Goal: Information Seeking & Learning: Check status

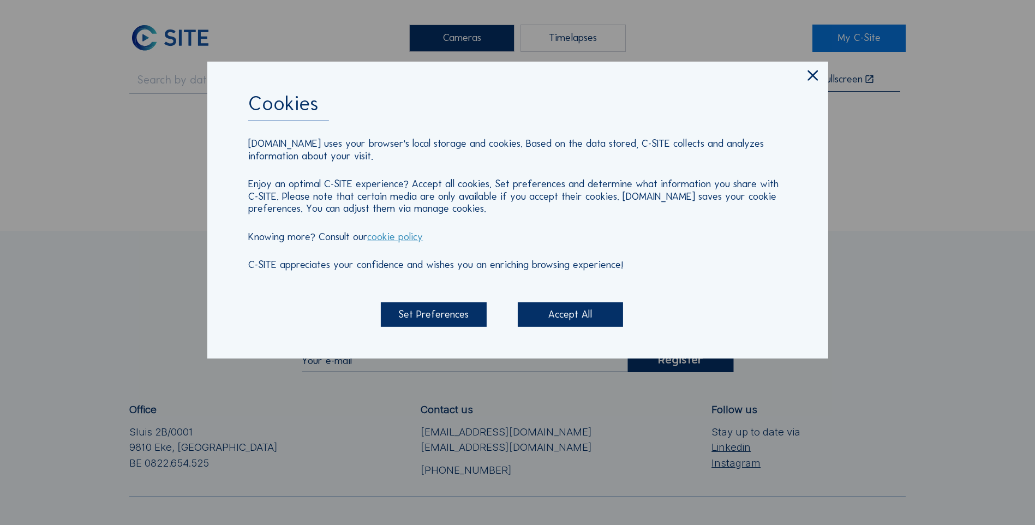
click at [808, 77] on icon at bounding box center [812, 76] width 17 height 18
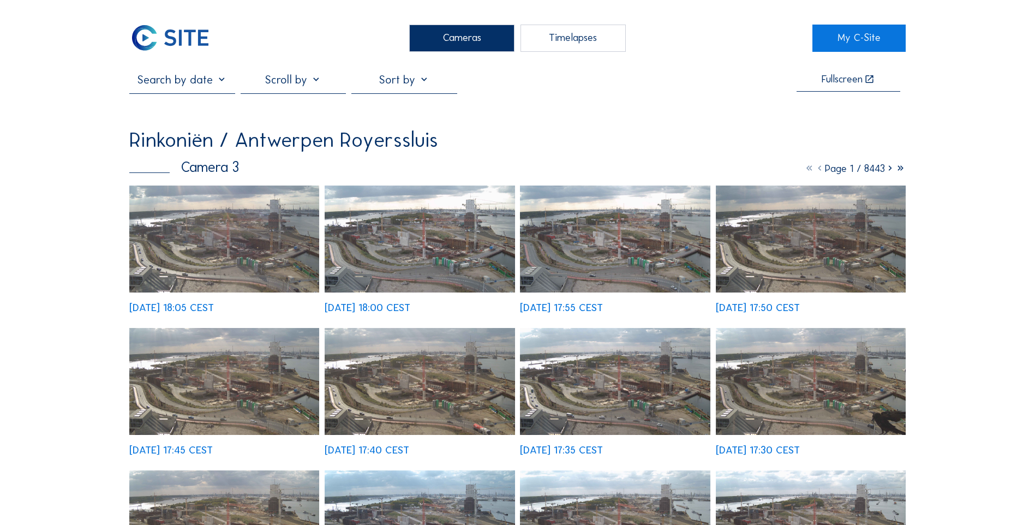
click at [200, 78] on input "text" at bounding box center [181, 80] width 105 height 14
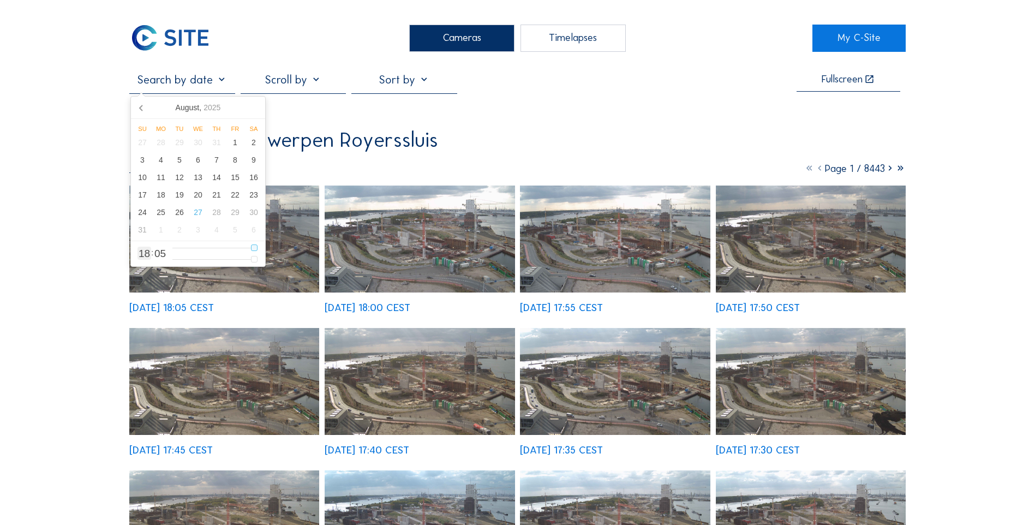
type input "12"
type input "[DATE] 12:05"
type input "12"
click at [227, 248] on input "range" at bounding box center [214, 247] width 85 height 9
type input "[DATE] 08:05"
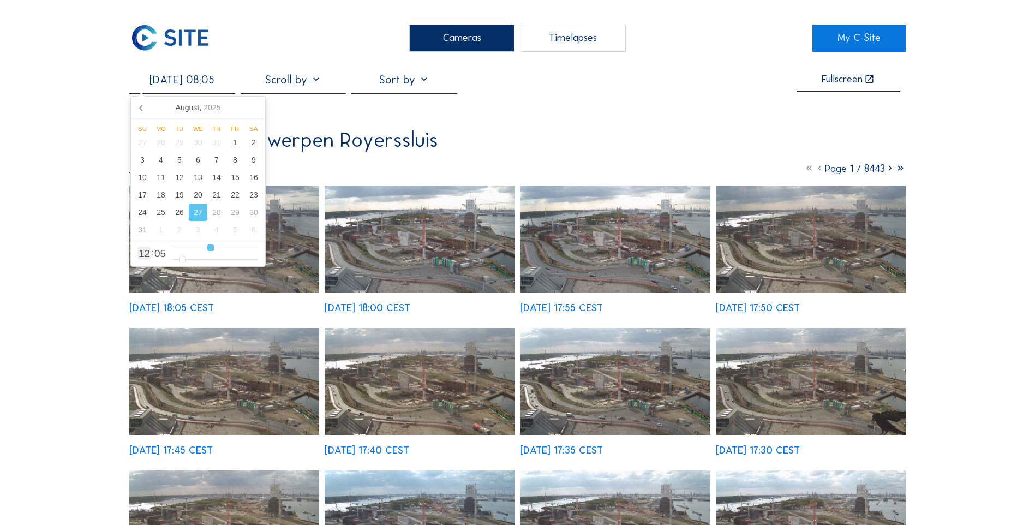
type input "8"
click at [212, 248] on input "range" at bounding box center [214, 247] width 85 height 9
type input "[DATE] 09:05"
type input "9"
click at [215, 248] on input "range" at bounding box center [214, 247] width 85 height 9
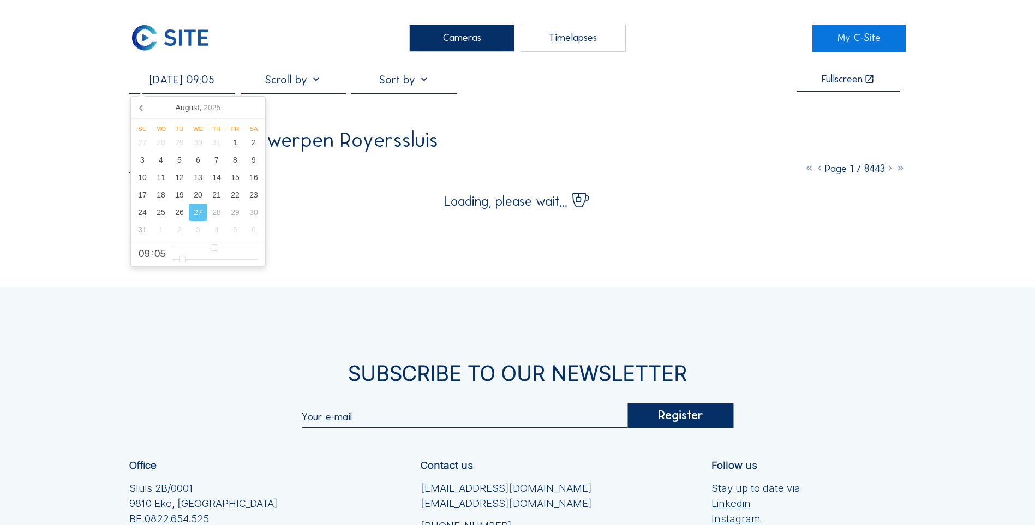
click at [970, 117] on div "Cameras Timelapses My C-Site [DATE] 09:05 Fullscreen Rinkoniën / Antwerpen Roye…" at bounding box center [517, 351] width 1035 height 702
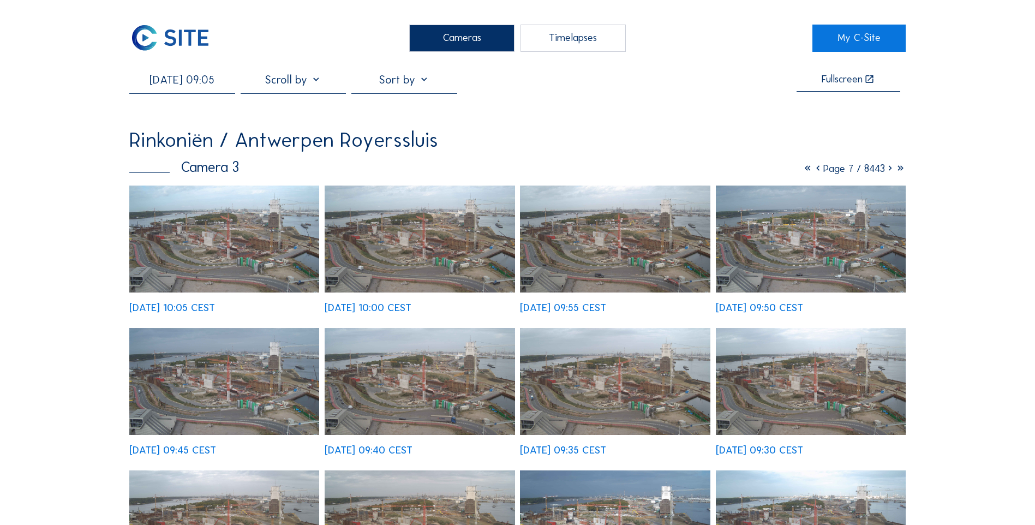
click at [464, 384] on img at bounding box center [420, 381] width 190 height 107
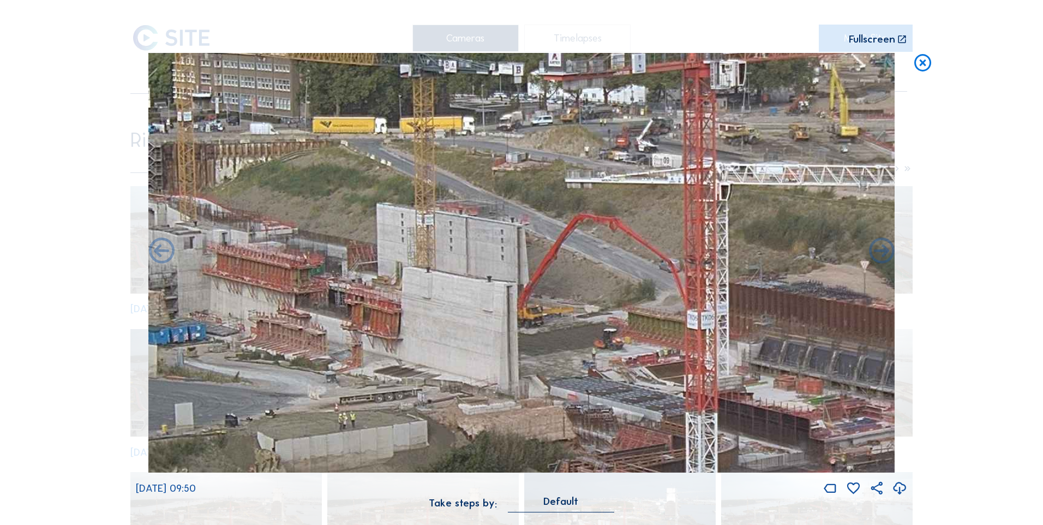
drag, startPoint x: 610, startPoint y: 333, endPoint x: 607, endPoint y: 395, distance: 62.2
click at [607, 395] on img at bounding box center [521, 263] width 746 height 420
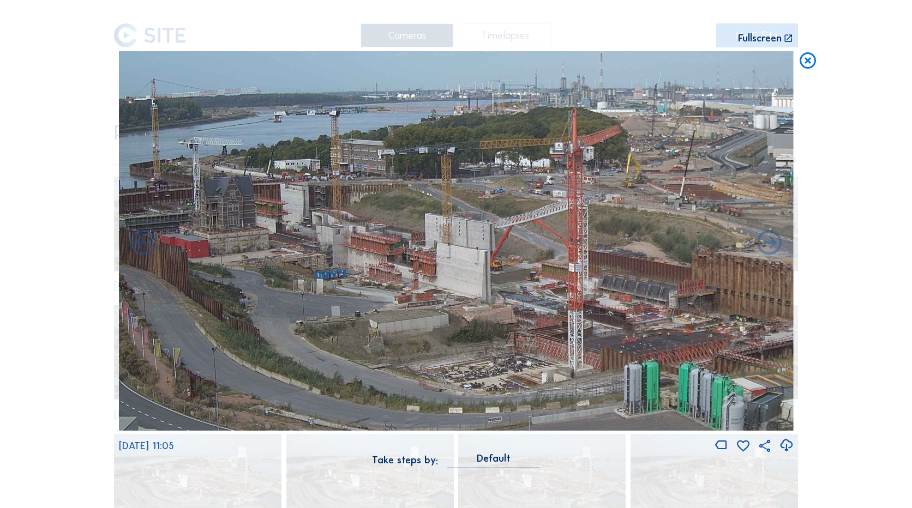
drag, startPoint x: 514, startPoint y: 236, endPoint x: -2, endPoint y: 237, distance: 516.5
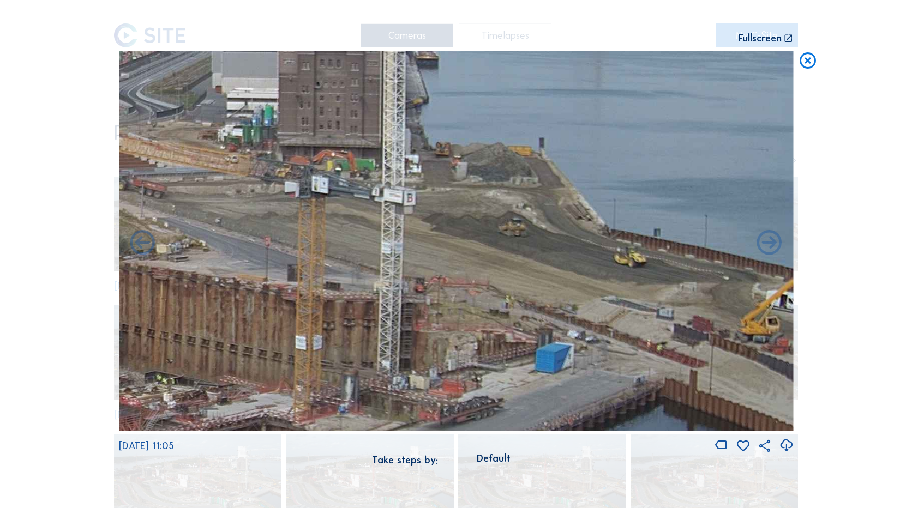
drag, startPoint x: 608, startPoint y: 262, endPoint x: 447, endPoint y: 267, distance: 160.4
click at [400, 258] on img at bounding box center [456, 241] width 675 height 380
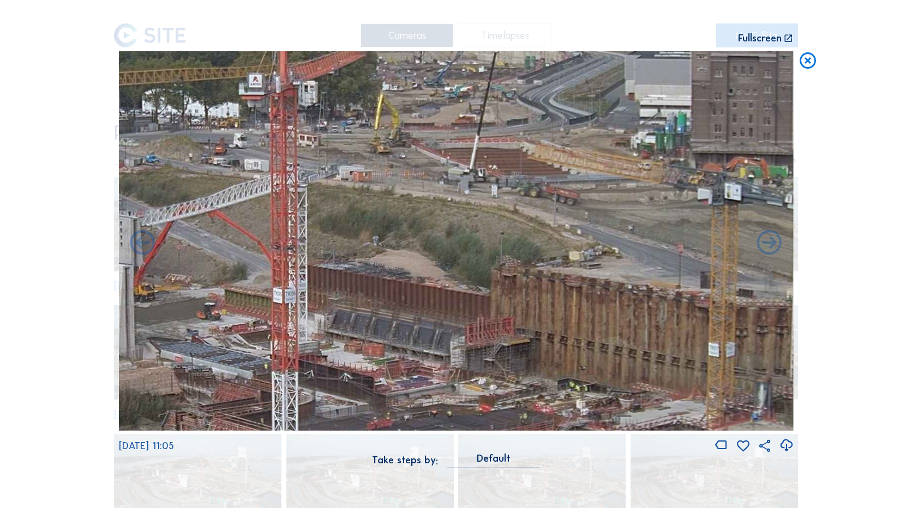
drag, startPoint x: 528, startPoint y: 270, endPoint x: 683, endPoint y: 270, distance: 154.3
click at [683, 270] on img at bounding box center [456, 241] width 675 height 380
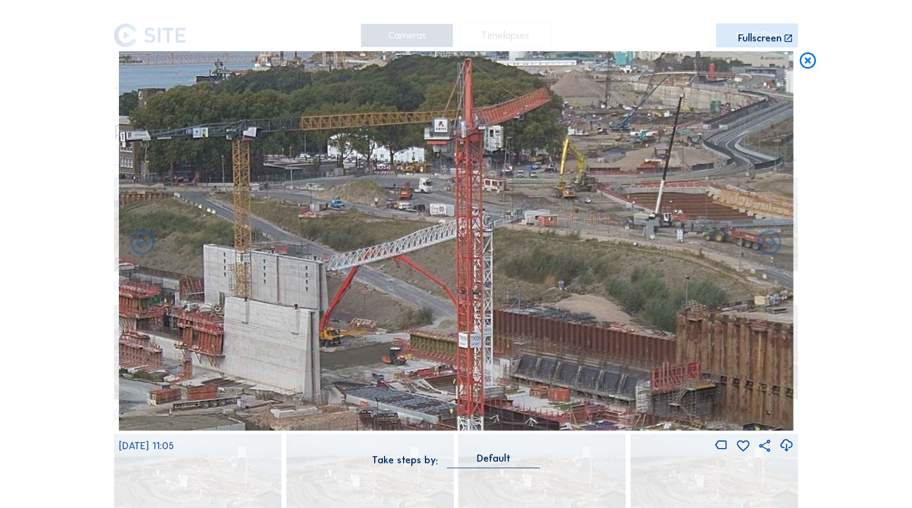
drag, startPoint x: 548, startPoint y: 302, endPoint x: 597, endPoint y: 315, distance: 50.8
click at [597, 315] on img at bounding box center [456, 241] width 675 height 380
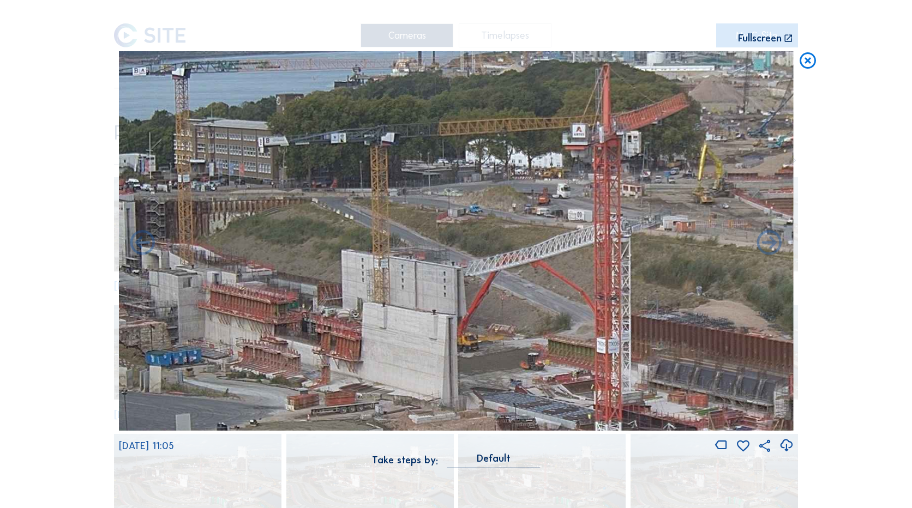
drag, startPoint x: 448, startPoint y: 280, endPoint x: 558, endPoint y: 283, distance: 110.2
click at [558, 283] on img at bounding box center [456, 241] width 675 height 380
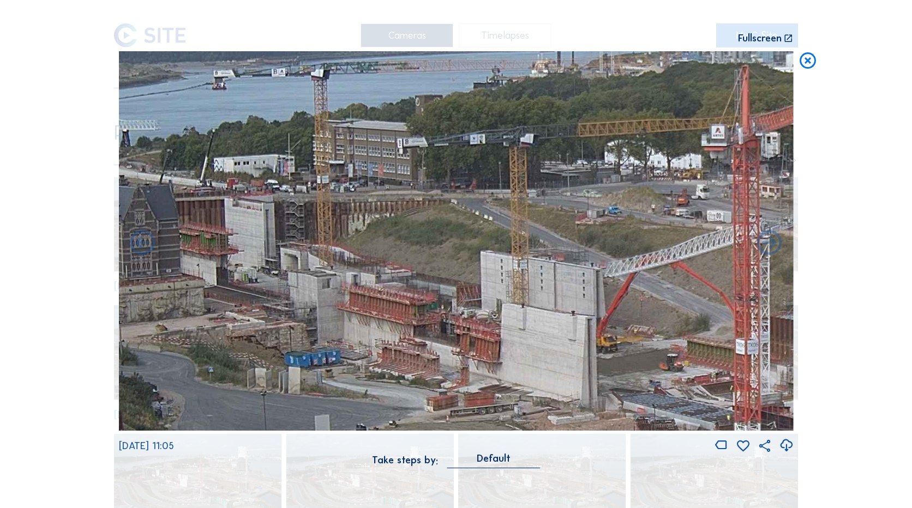
drag, startPoint x: 587, startPoint y: 291, endPoint x: 597, endPoint y: 292, distance: 9.9
click at [603, 292] on img at bounding box center [456, 241] width 675 height 380
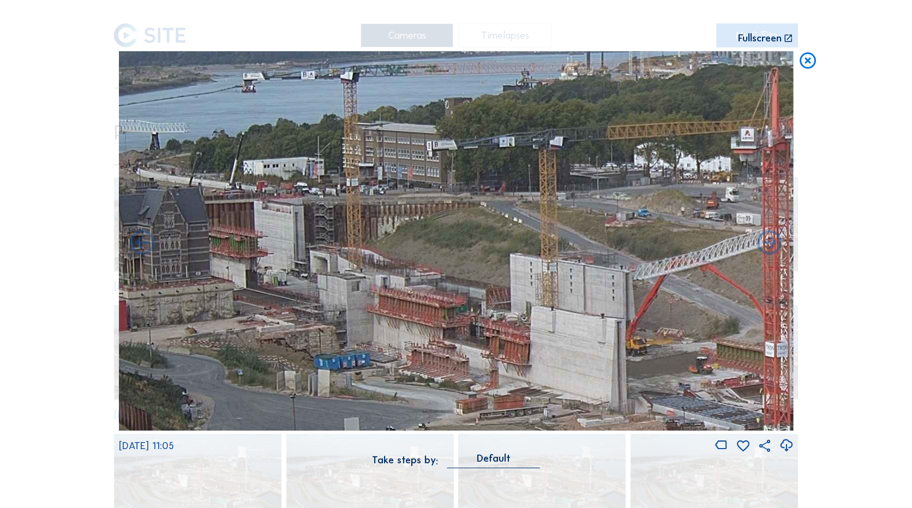
drag, startPoint x: 283, startPoint y: 252, endPoint x: 431, endPoint y: 265, distance: 148.9
click at [431, 265] on img at bounding box center [456, 241] width 675 height 380
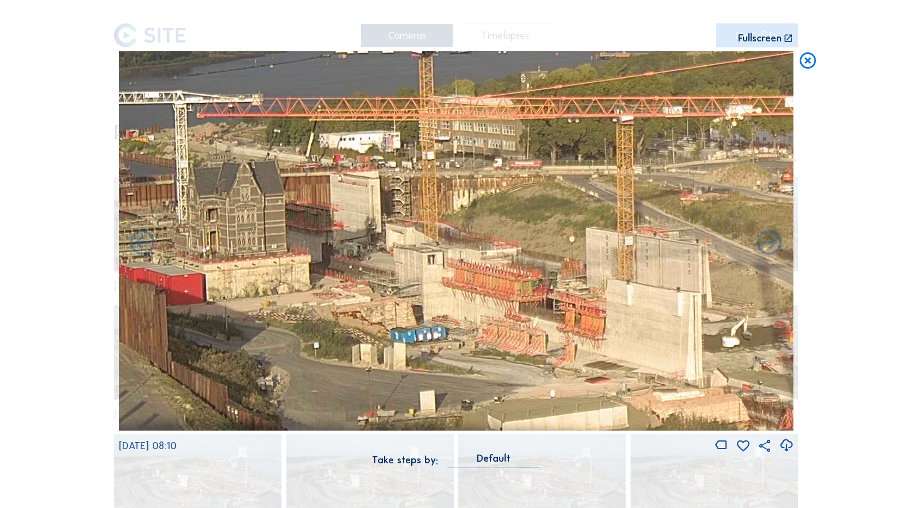
drag, startPoint x: 544, startPoint y: 328, endPoint x: 440, endPoint y: 249, distance: 130.5
click at [440, 249] on img at bounding box center [456, 241] width 675 height 380
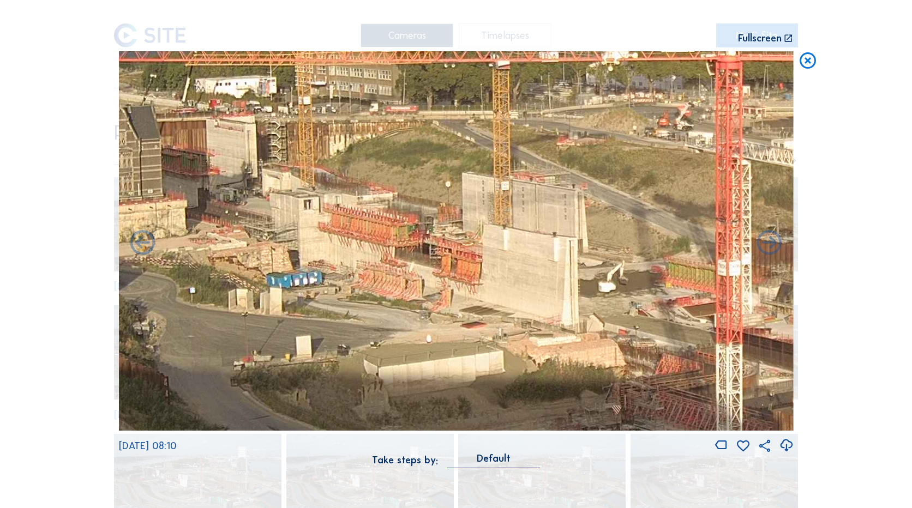
drag, startPoint x: 603, startPoint y: 293, endPoint x: 548, endPoint y: 284, distance: 55.9
click at [548, 284] on img at bounding box center [456, 241] width 675 height 380
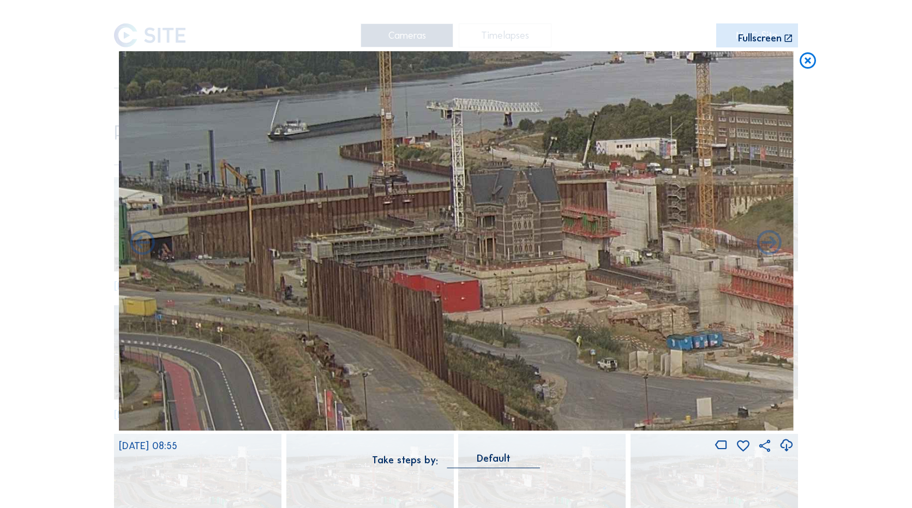
drag, startPoint x: 327, startPoint y: 236, endPoint x: 1142, endPoint y: 297, distance: 817.6
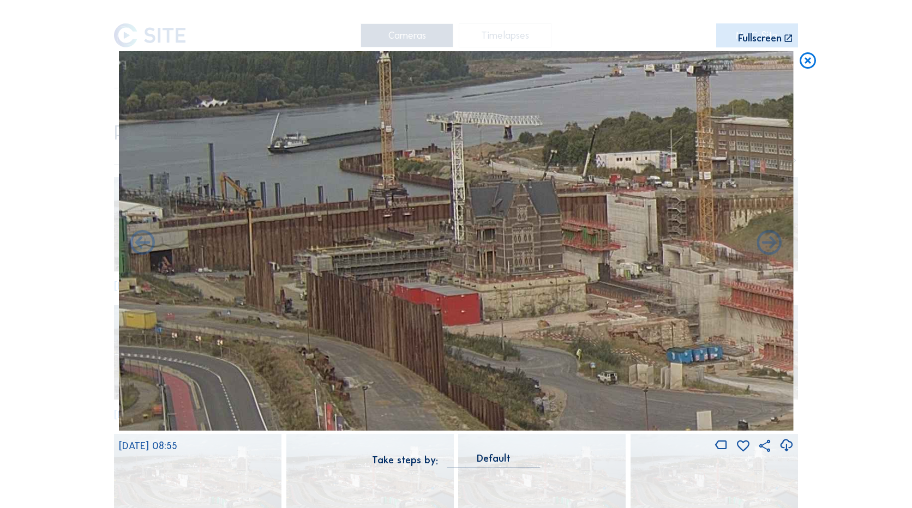
drag, startPoint x: 337, startPoint y: 245, endPoint x: 423, endPoint y: 263, distance: 87.5
click at [423, 263] on img at bounding box center [456, 241] width 675 height 380
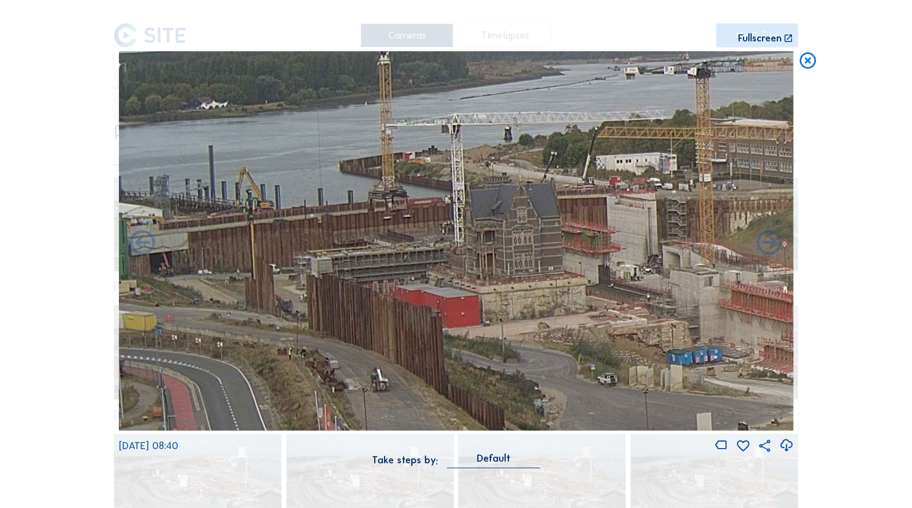
drag, startPoint x: 402, startPoint y: 280, endPoint x: 711, endPoint y: 278, distance: 309.2
click at [711, 278] on img at bounding box center [456, 241] width 675 height 380
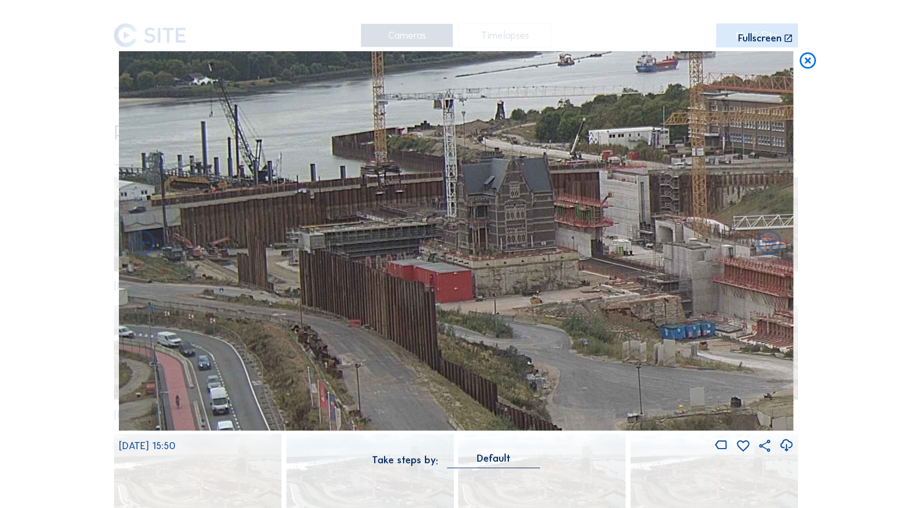
drag, startPoint x: 332, startPoint y: 278, endPoint x: 624, endPoint y: 284, distance: 292.9
click at [624, 284] on img at bounding box center [456, 241] width 675 height 380
